Goal: Information Seeking & Learning: Learn about a topic

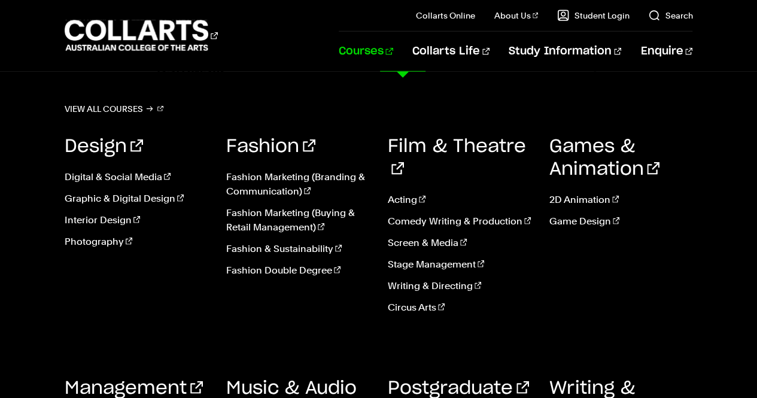
scroll to position [1413, 0]
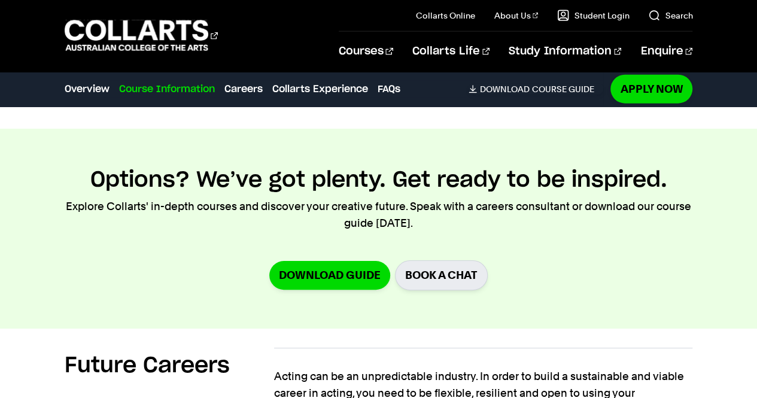
click at [461, 143] on section "Options? We’ve got plenty. Get ready to be inspired. Explore Collarts' in-depth…" at bounding box center [378, 228] width 757 height 199
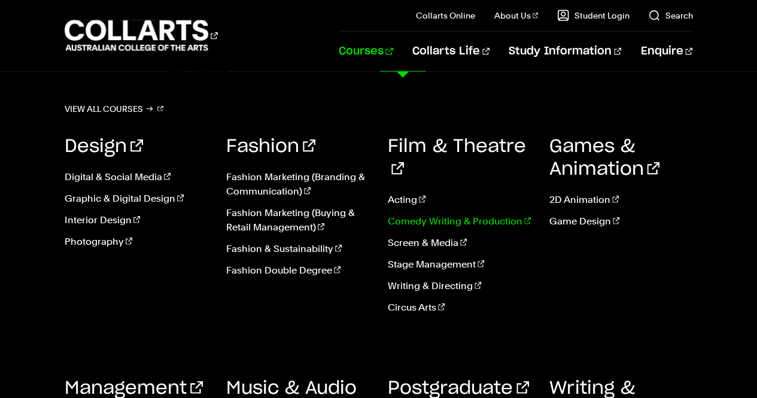
click at [423, 214] on link "Comedy Writing & Production" at bounding box center [460, 221] width 144 height 14
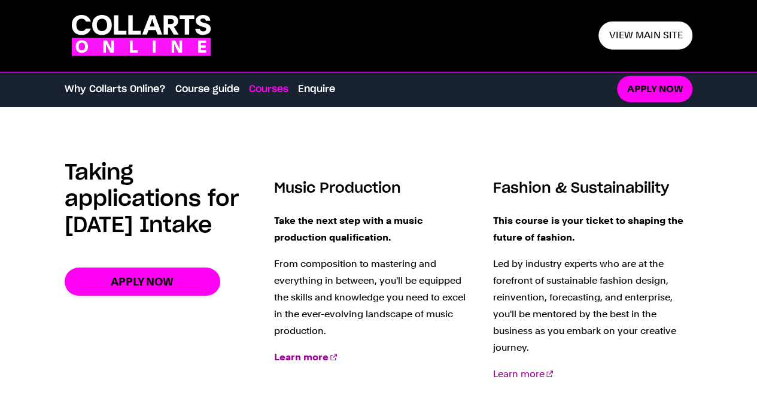
scroll to position [1454, 0]
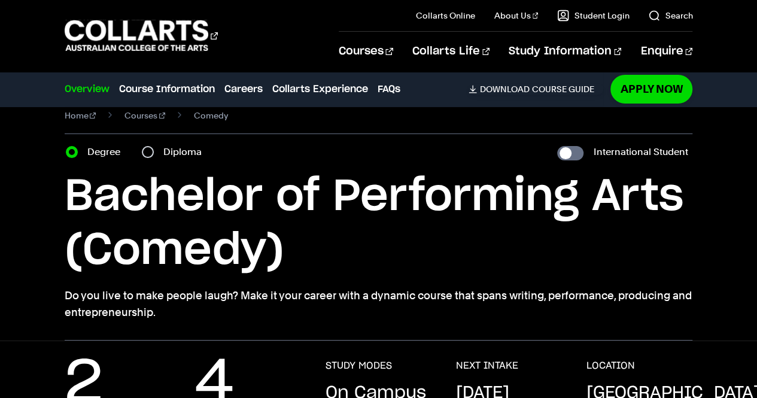
scroll to position [26, 0]
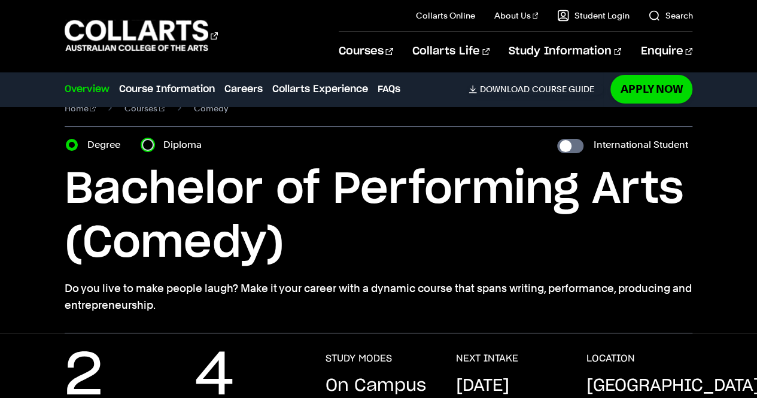
click at [148, 147] on input "Diploma" at bounding box center [148, 145] width 12 height 12
radio input "true"
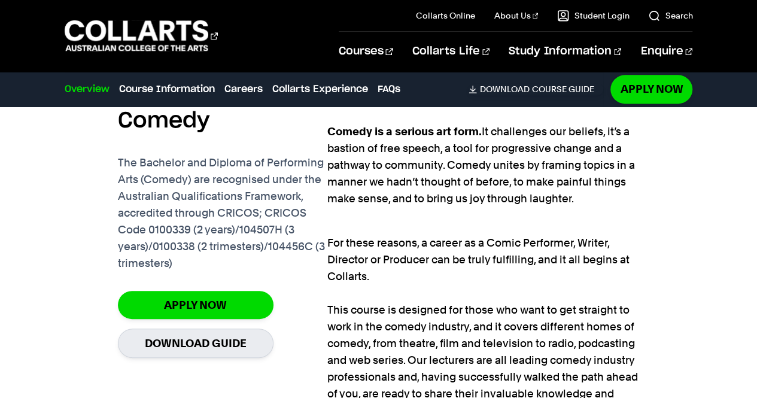
scroll to position [766, 0]
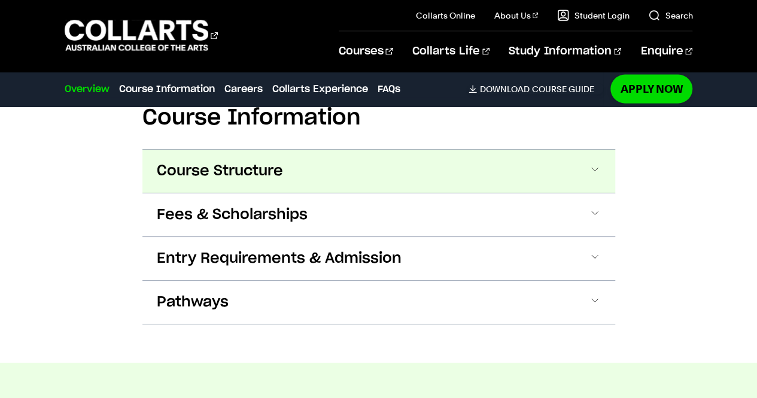
click at [572, 176] on button "Course Structure" at bounding box center [378, 171] width 472 height 43
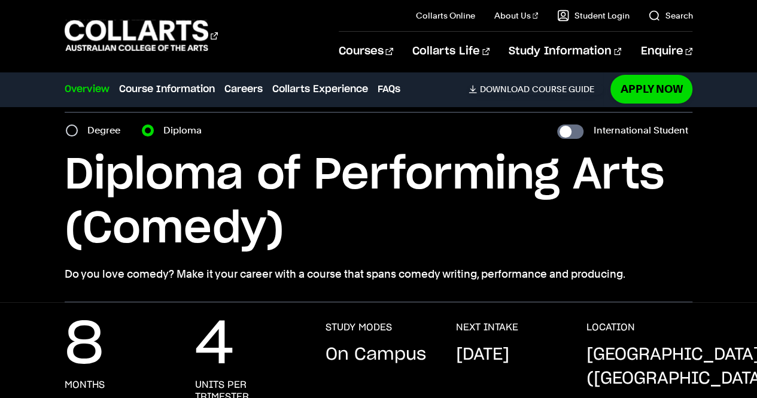
scroll to position [0, 0]
